Goal: Navigation & Orientation: Find specific page/section

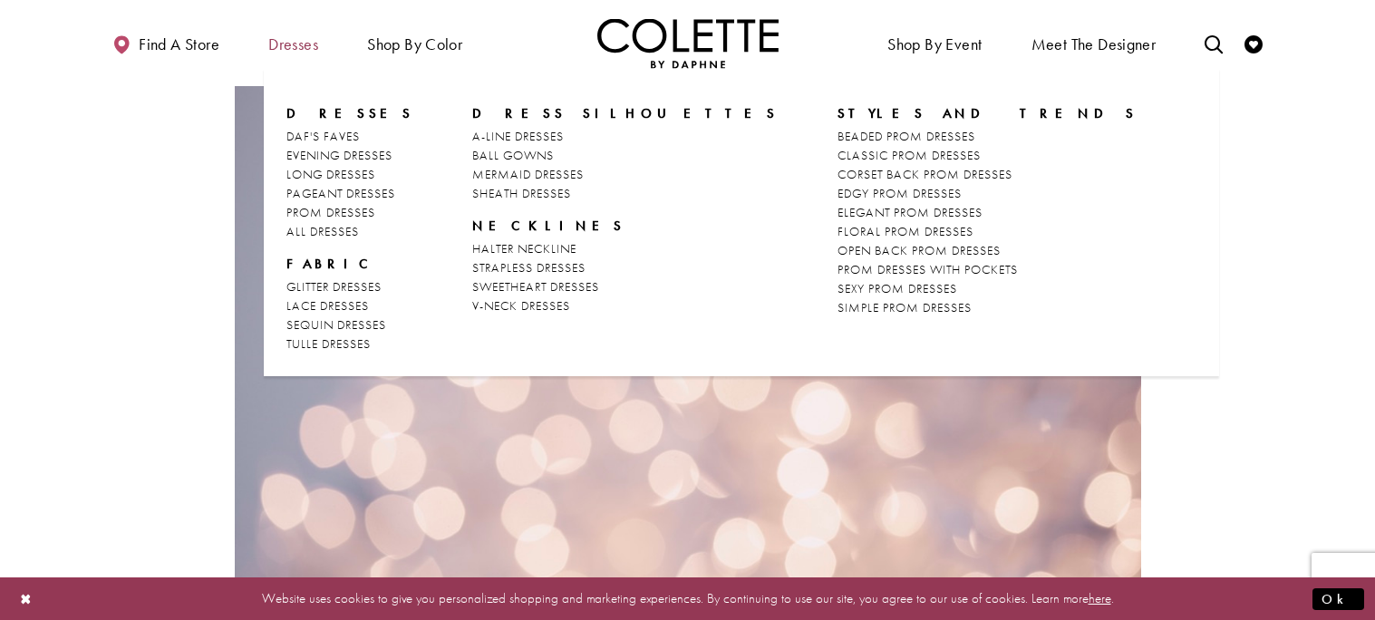
click at [308, 49] on span "Dresses" at bounding box center [293, 44] width 50 height 18
click at [285, 49] on span "Dresses" at bounding box center [293, 44] width 50 height 18
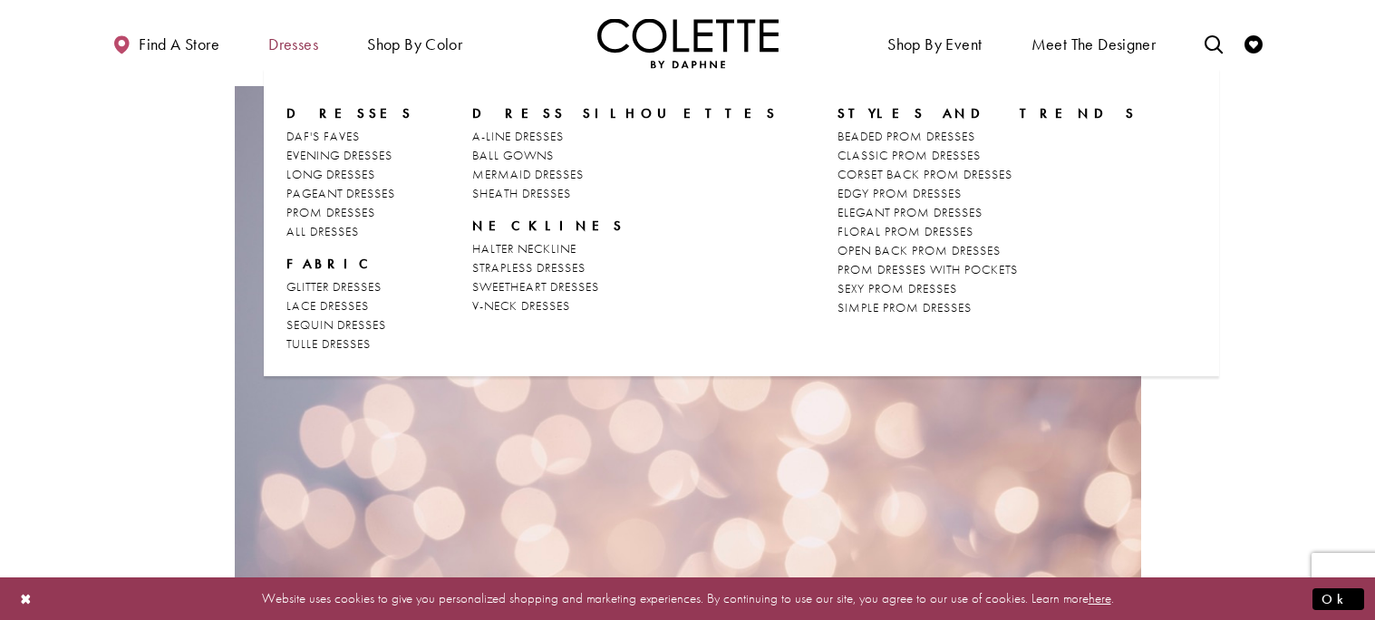
click at [285, 49] on span "Dresses" at bounding box center [293, 44] width 50 height 18
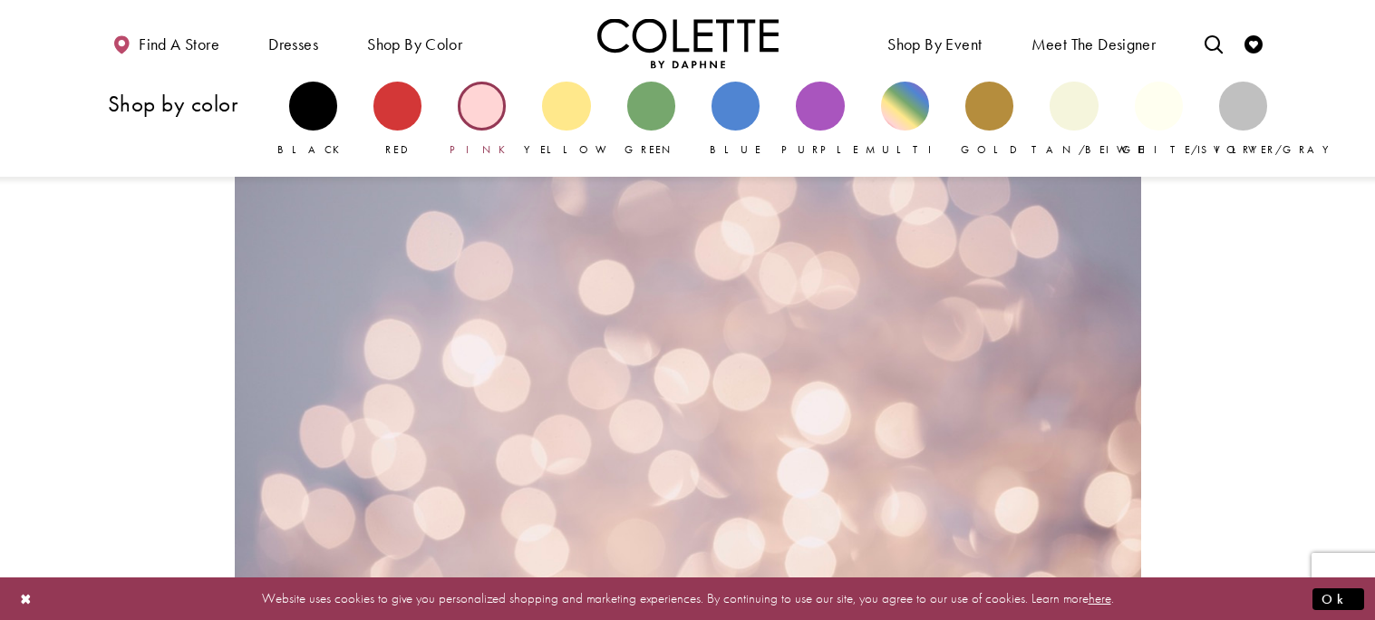
click at [490, 110] on div "Primary block" at bounding box center [482, 106] width 48 height 48
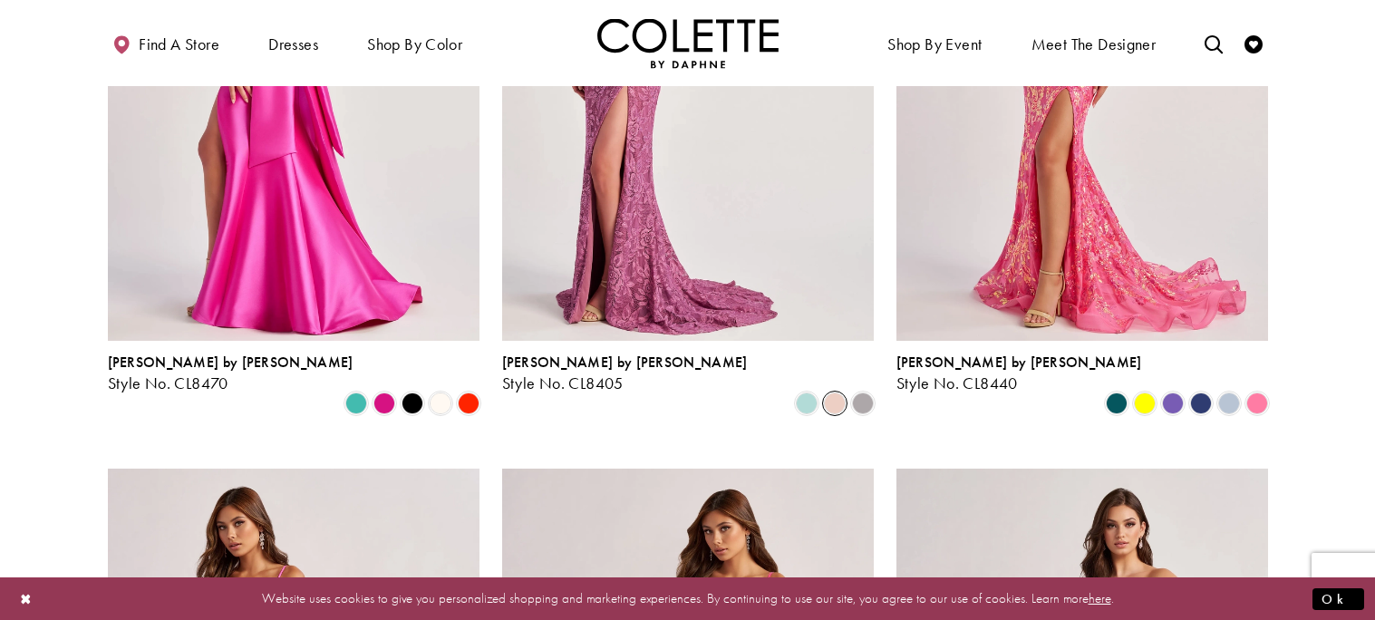
click at [832, 393] on span "Product List" at bounding box center [835, 404] width 22 height 22
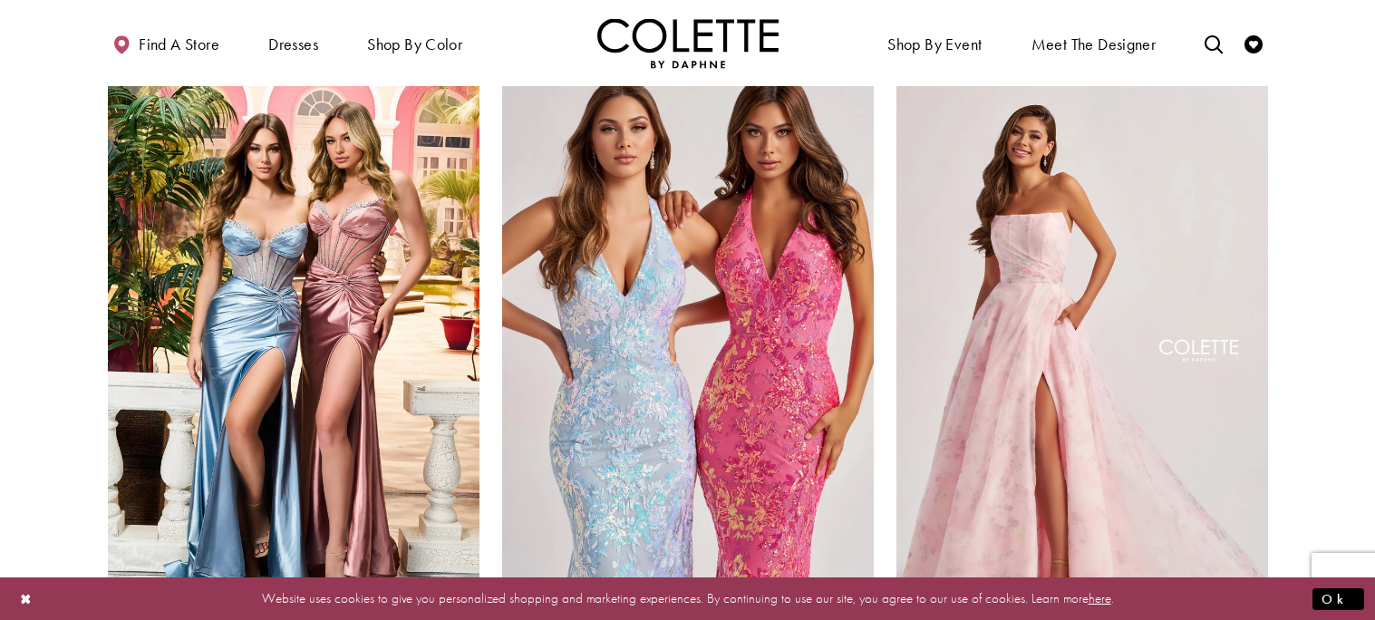
scroll to position [2172, 0]
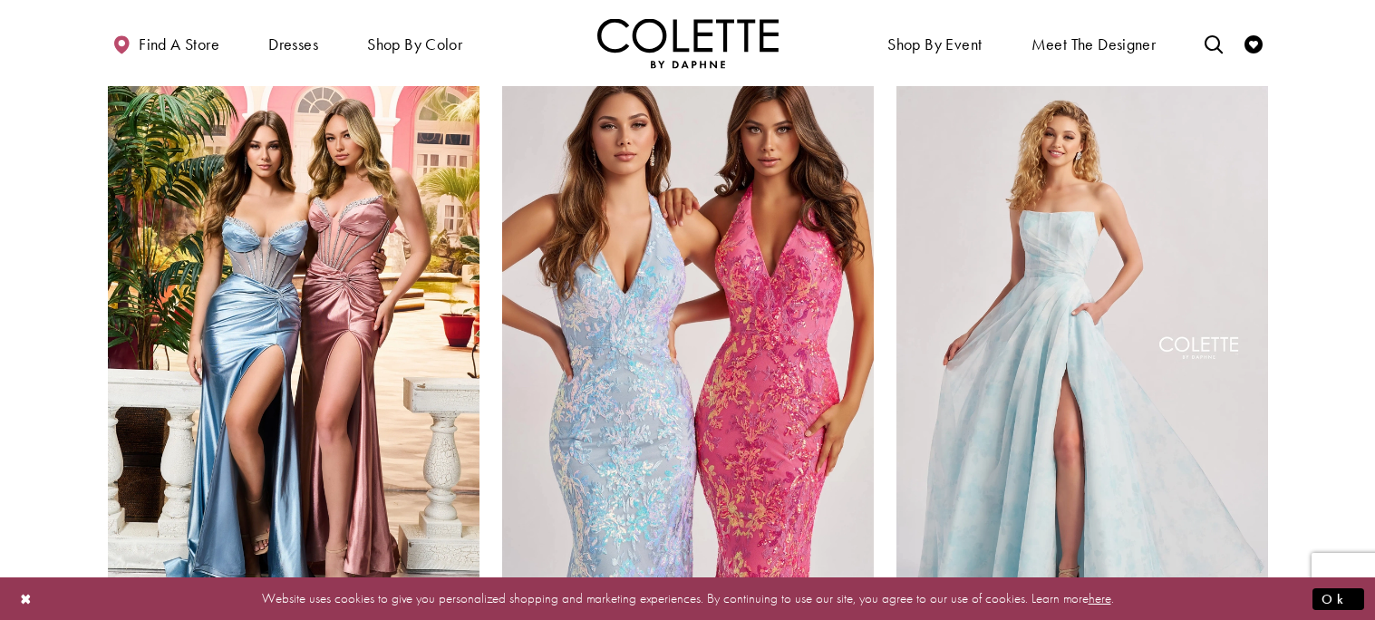
click at [1275, 509] on div "Colette by Daphne Style No. CL8635 Skip Color List #9661bc0934 to end Color Lis…" at bounding box center [1082, 387] width 394 height 668
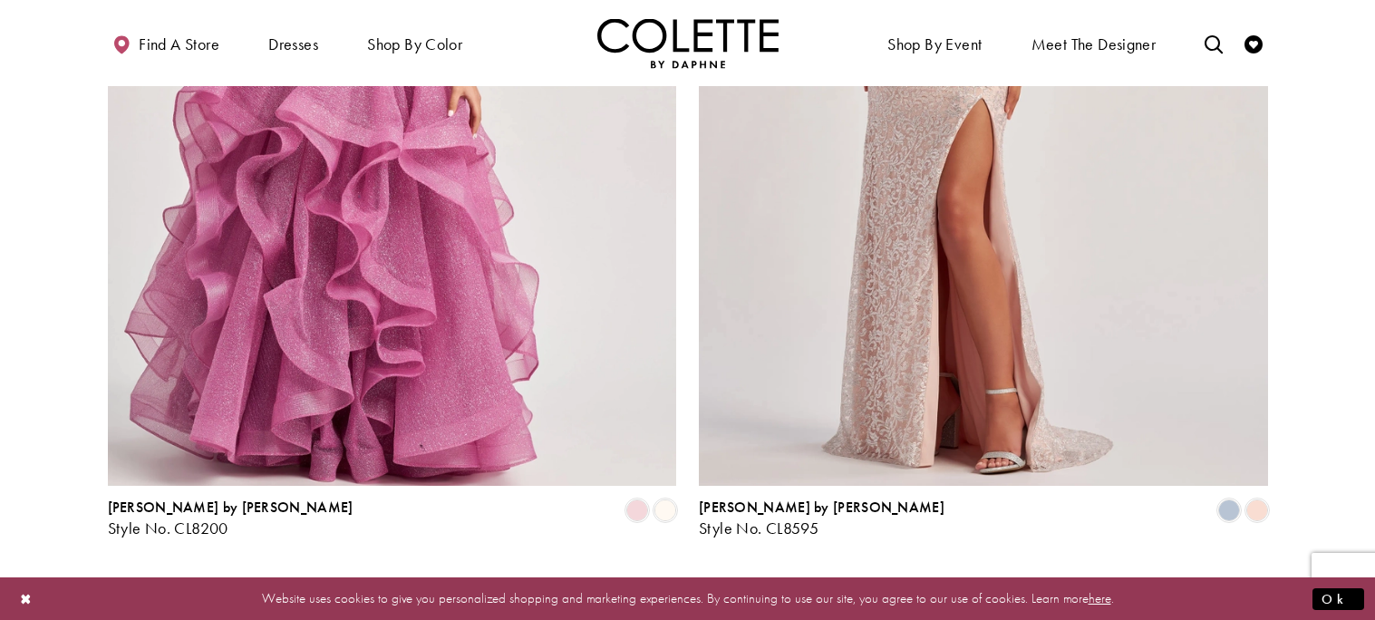
scroll to position [3270, 0]
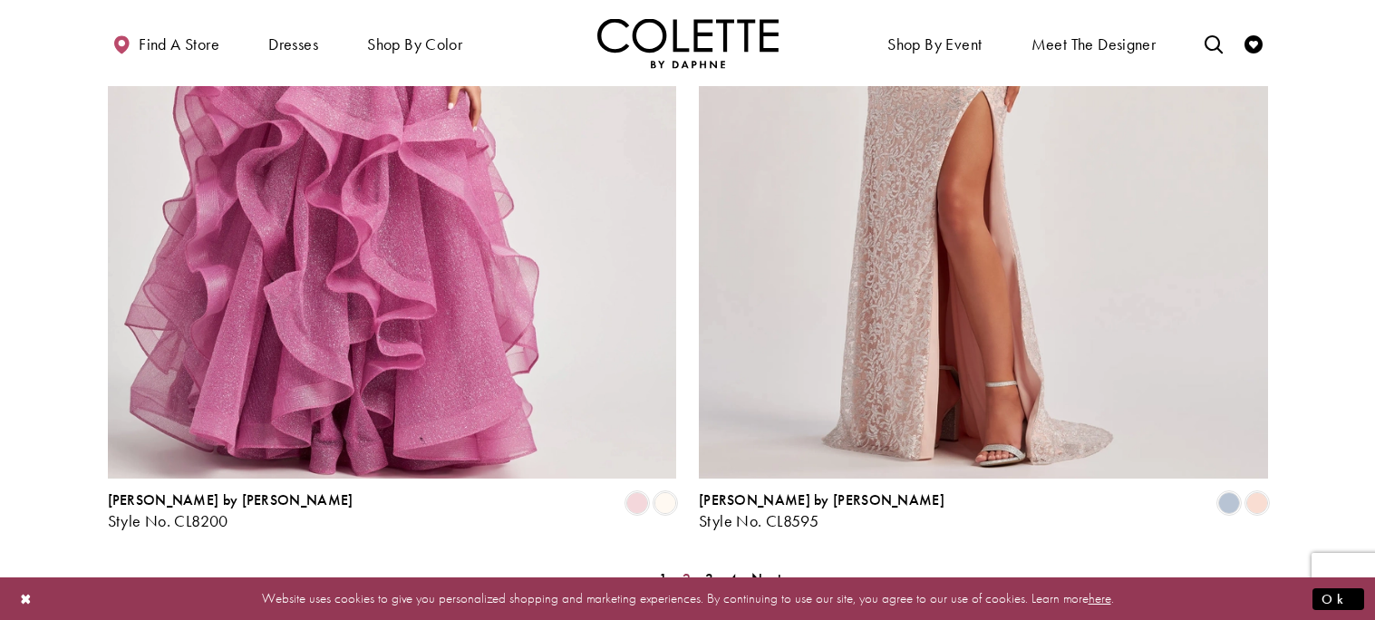
click at [684, 569] on span "2" at bounding box center [687, 578] width 8 height 19
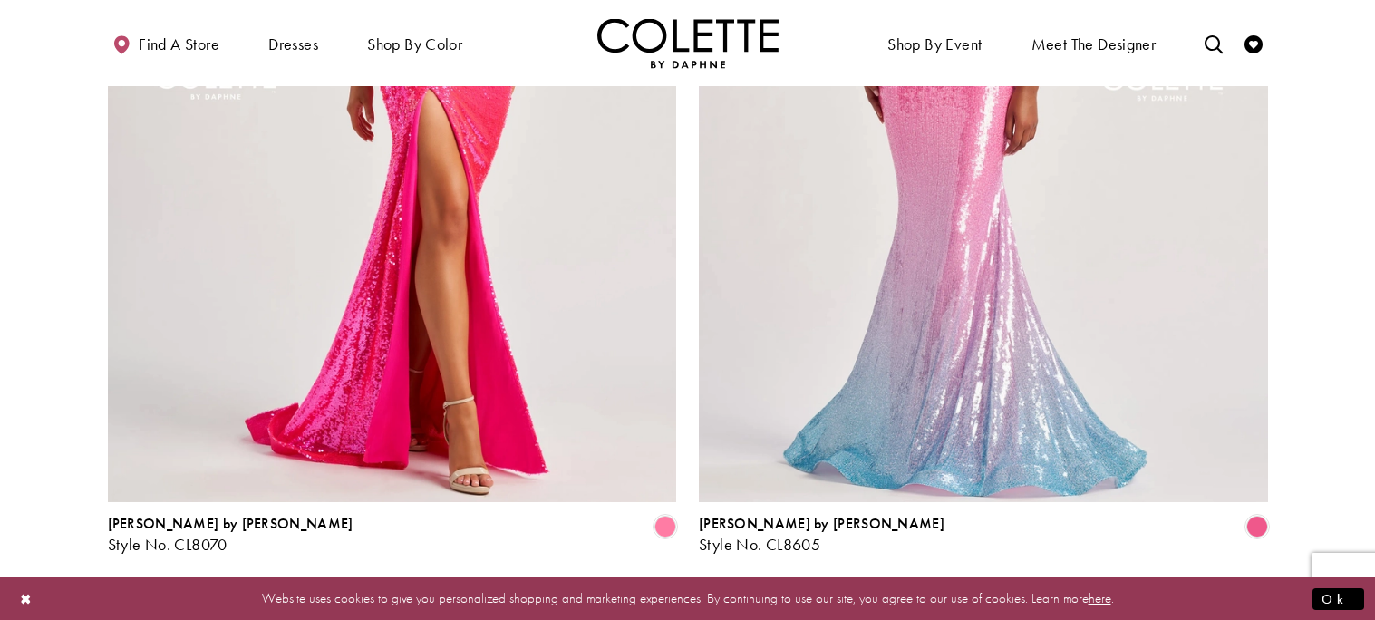
scroll to position [3249, 0]
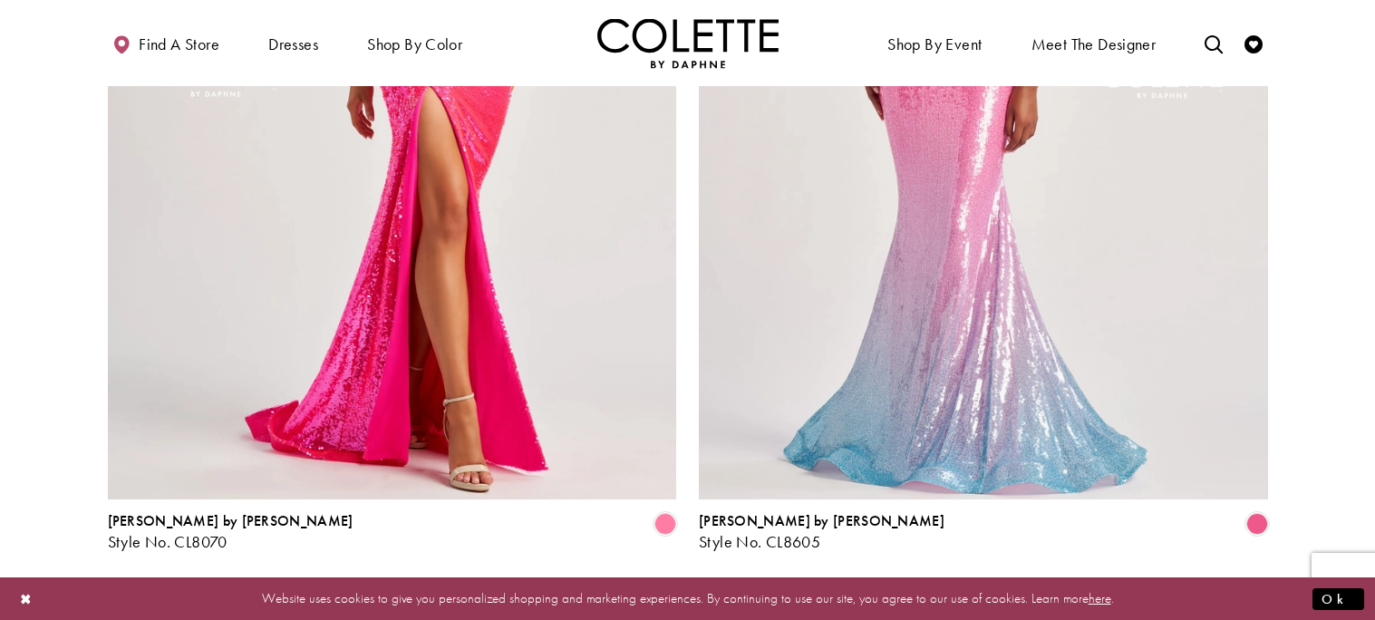
click at [704, 590] on span "3" at bounding box center [706, 599] width 8 height 19
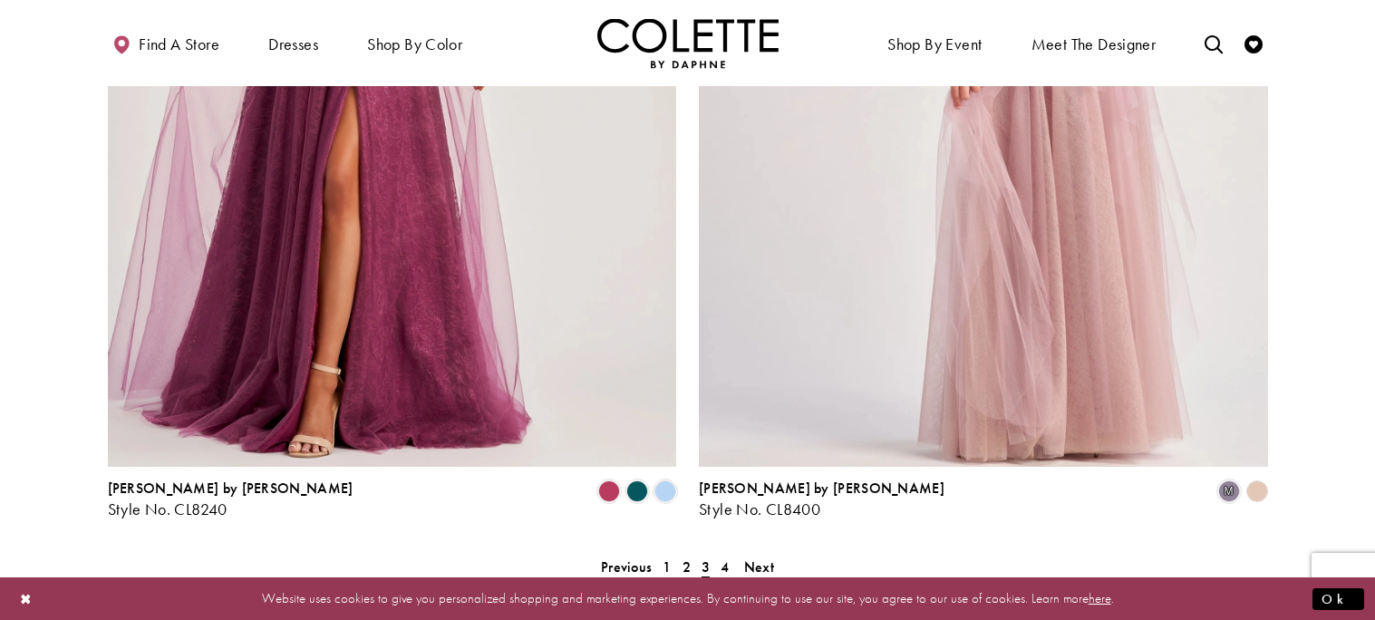
scroll to position [3285, 0]
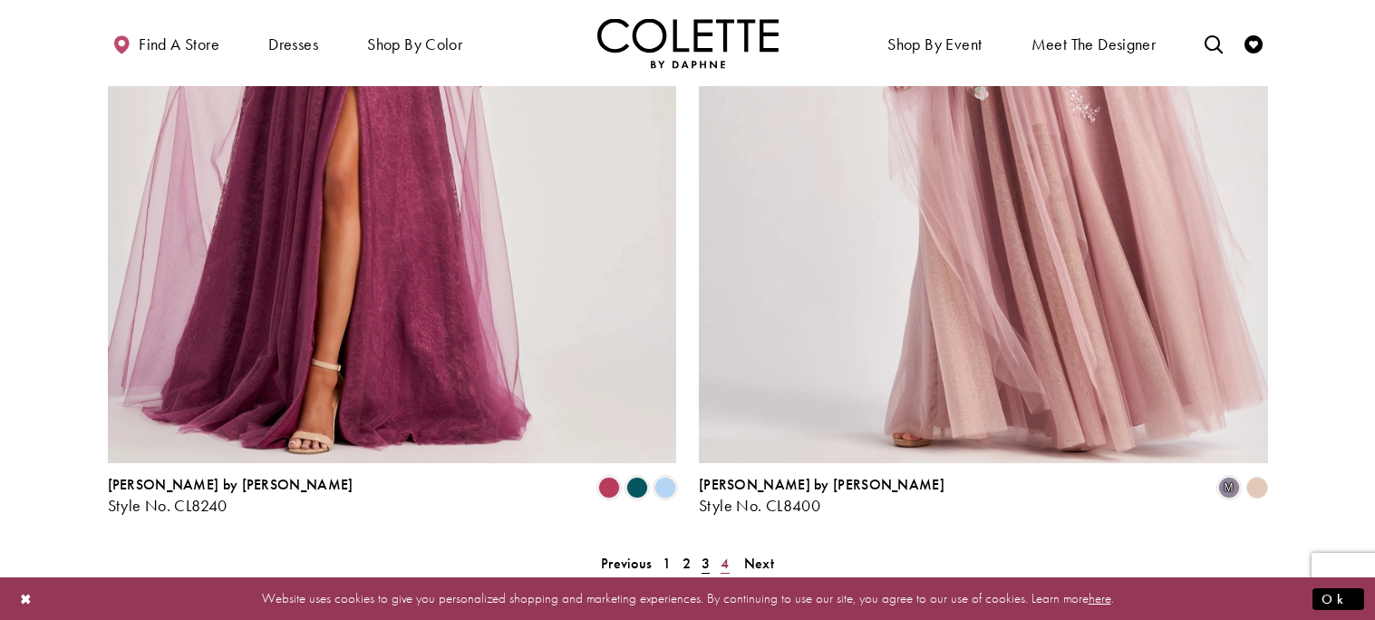
click at [727, 550] on link "4" at bounding box center [724, 563] width 19 height 26
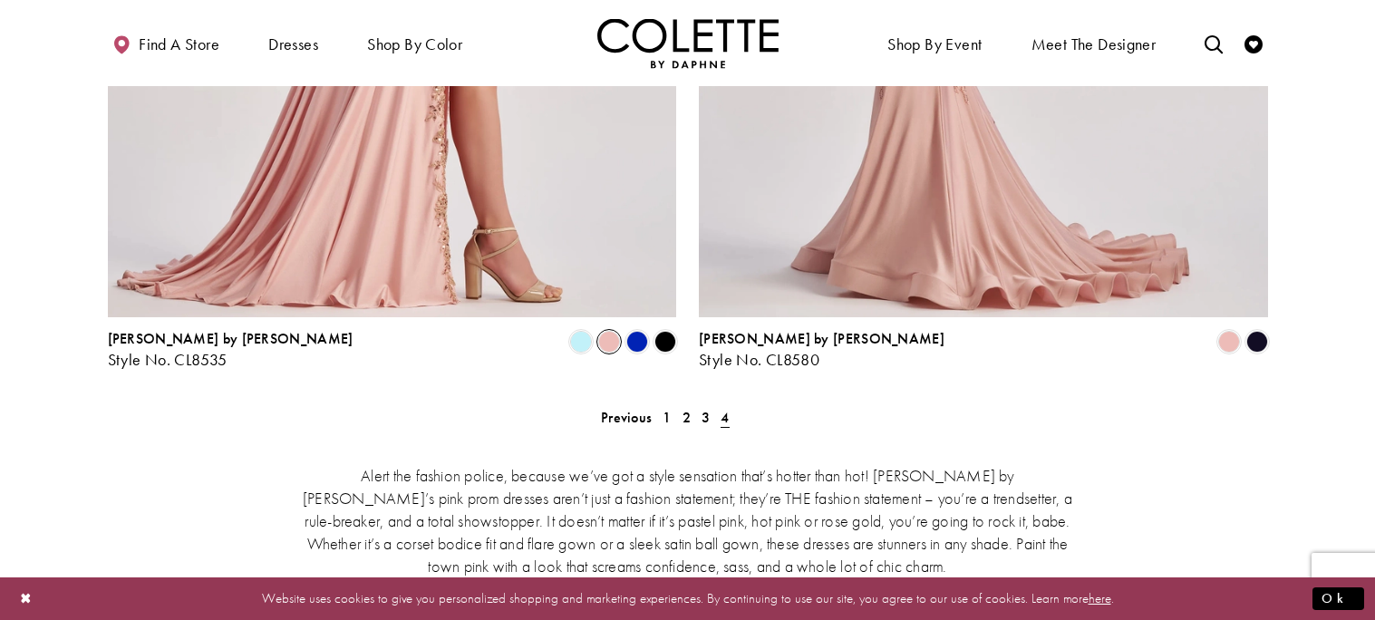
scroll to position [765, 0]
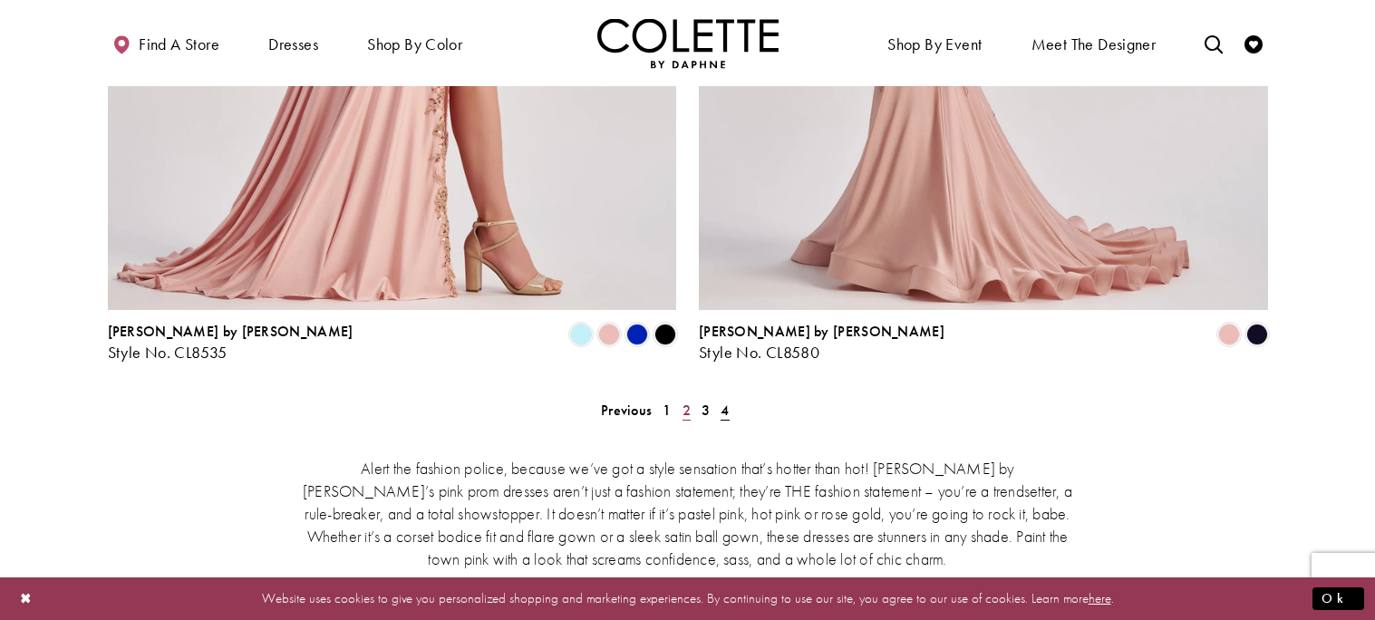
click at [683, 401] on span "2" at bounding box center [687, 410] width 8 height 19
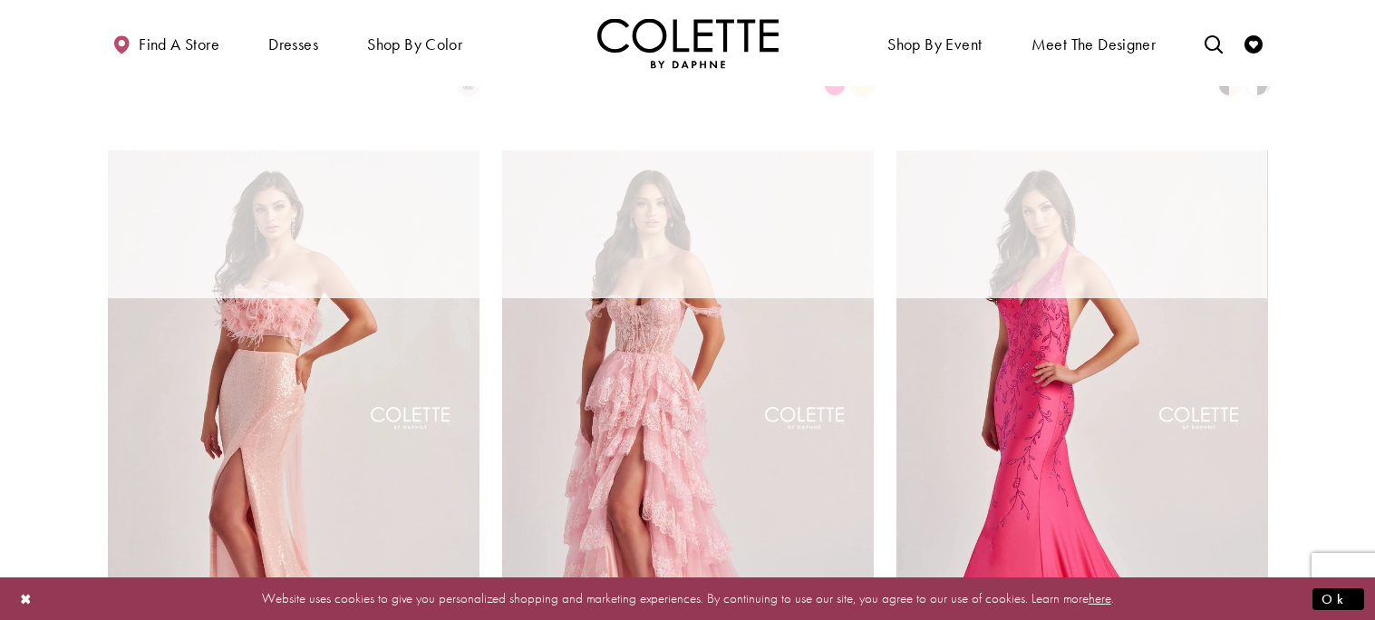
scroll to position [97, 0]
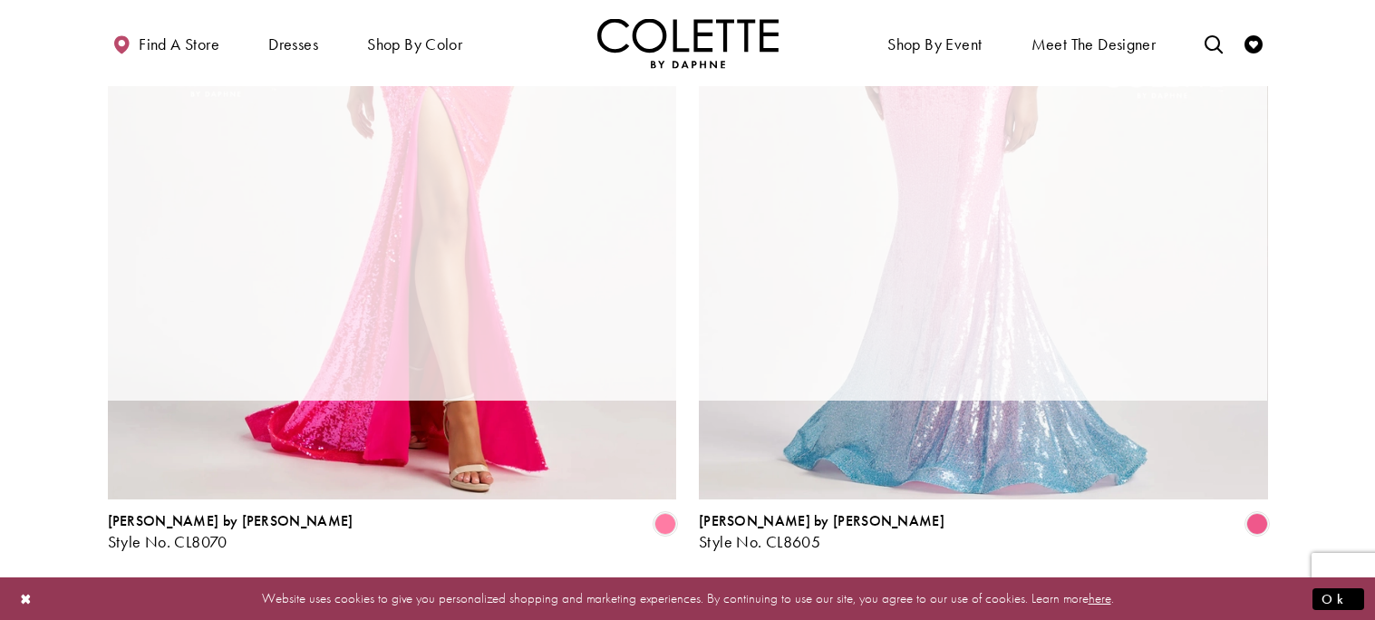
scroll to position [97, 0]
